Goal: Information Seeking & Learning: Check status

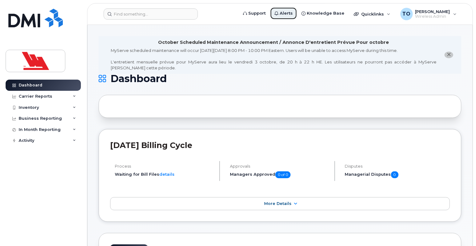
click at [292, 14] on span "Alerts" at bounding box center [285, 13] width 13 height 6
click at [28, 140] on div "Activity" at bounding box center [27, 140] width 16 height 5
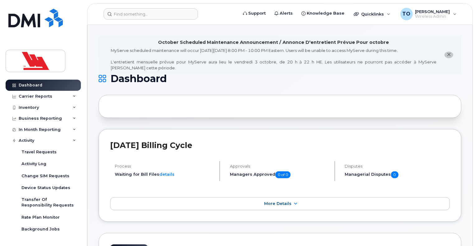
scroll to position [31, 0]
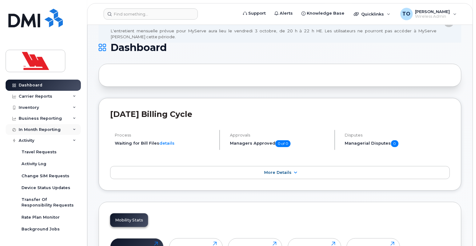
click at [37, 128] on div "In Month Reporting" at bounding box center [40, 129] width 42 height 5
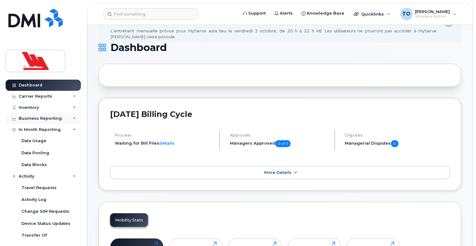
click at [41, 116] on div "Business Reporting" at bounding box center [40, 118] width 43 height 5
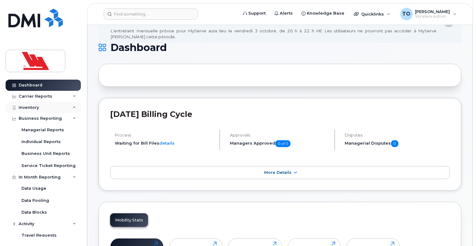
click at [33, 105] on div "Inventory" at bounding box center [29, 107] width 20 height 5
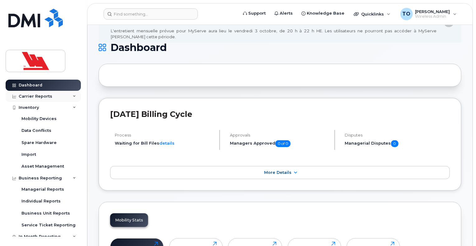
click at [37, 95] on div "Carrier Reports" at bounding box center [36, 96] width 34 height 5
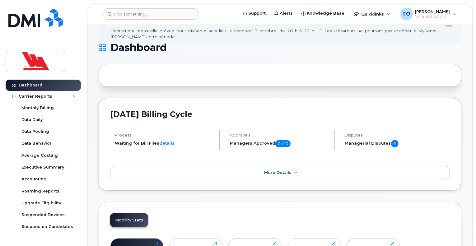
scroll to position [0, 0]
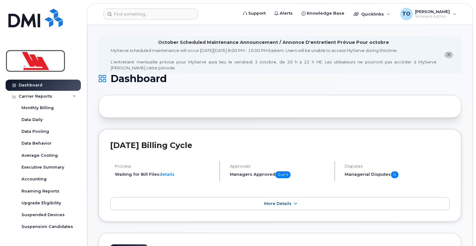
click at [30, 61] on img at bounding box center [36, 61] width 48 height 18
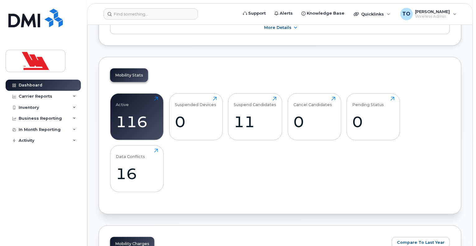
scroll to position [186, 0]
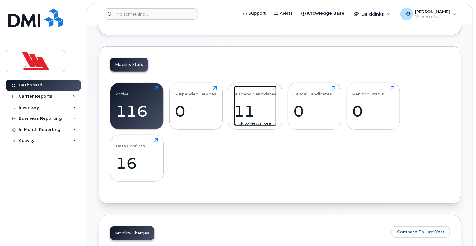
click at [245, 111] on div "11" at bounding box center [255, 111] width 43 height 18
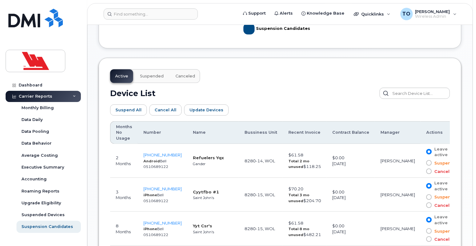
scroll to position [136, 0]
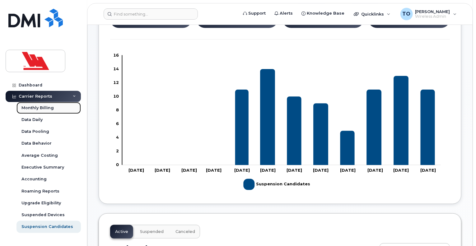
click at [27, 108] on div "Monthly Billing" at bounding box center [37, 108] width 32 height 6
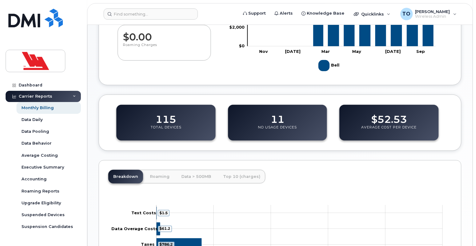
scroll to position [186, 0]
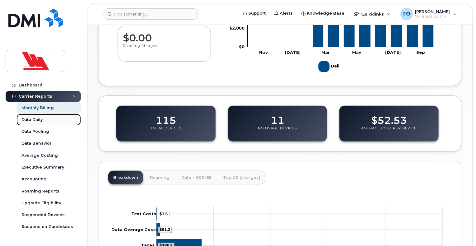
click at [33, 118] on div "Data Daily" at bounding box center [31, 120] width 21 height 6
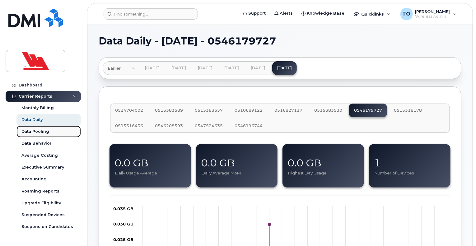
click at [32, 132] on div "Data Pooling" at bounding box center [35, 132] width 28 height 6
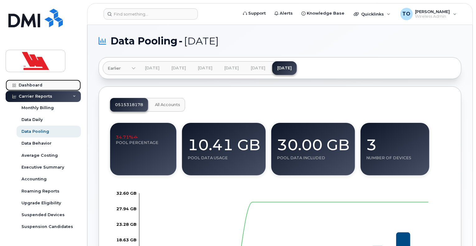
click at [28, 85] on div "Dashboard" at bounding box center [31, 85] width 24 height 5
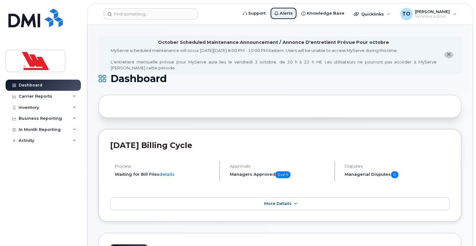
click at [292, 12] on span "Alerts" at bounding box center [285, 13] width 13 height 6
click at [23, 140] on div "Activity" at bounding box center [27, 140] width 16 height 5
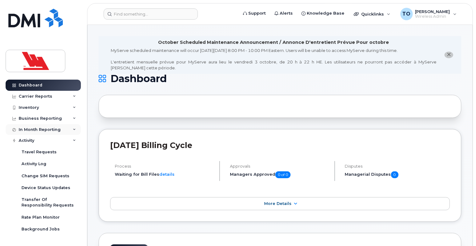
click at [24, 129] on div "In Month Reporting" at bounding box center [40, 129] width 42 height 5
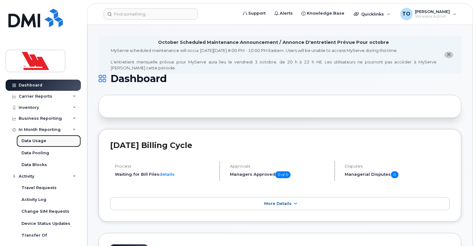
click at [27, 141] on div "Data Usage" at bounding box center [33, 141] width 25 height 6
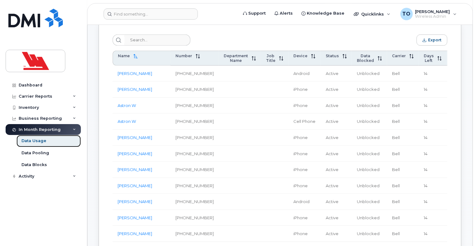
scroll to position [218, 0]
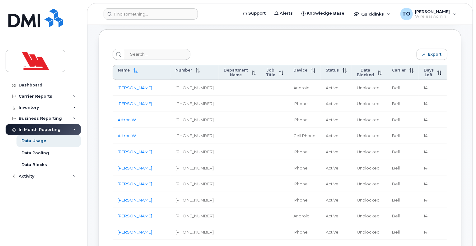
click at [451, 76] on span "Total Volume" at bounding box center [459, 72] width 16 height 9
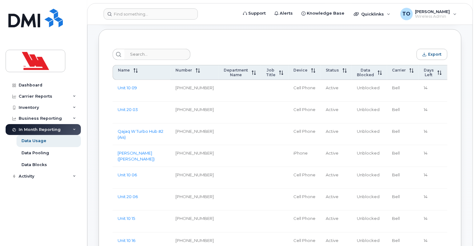
click at [451, 76] on span "Total Volume" at bounding box center [459, 72] width 16 height 9
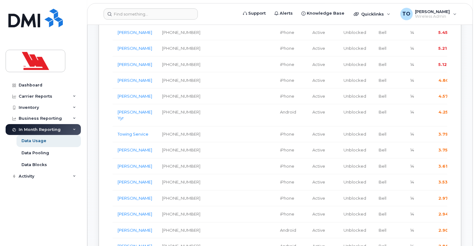
scroll to position [373, 0]
